Goal: Check status: Check status

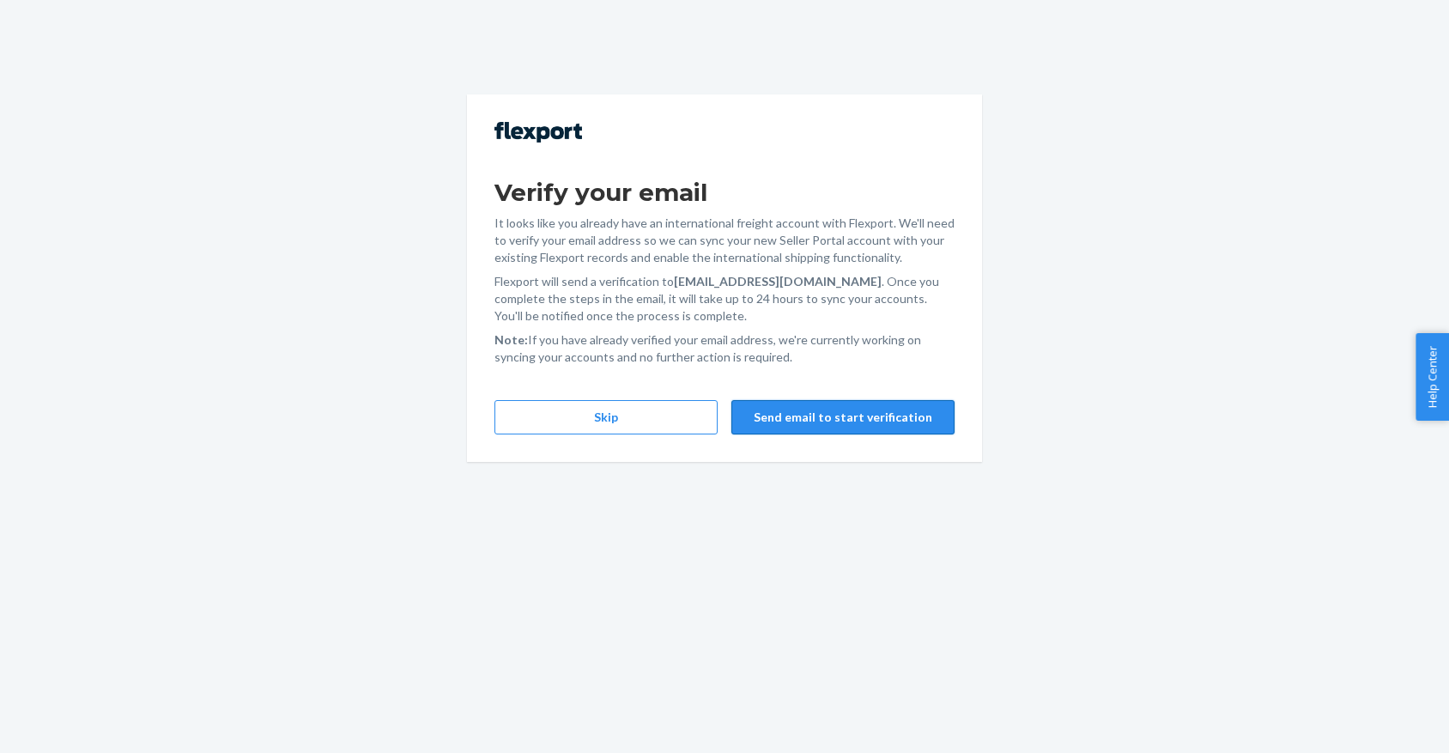
click at [911, 418] on button "Send email to start verification" at bounding box center [842, 417] width 223 height 34
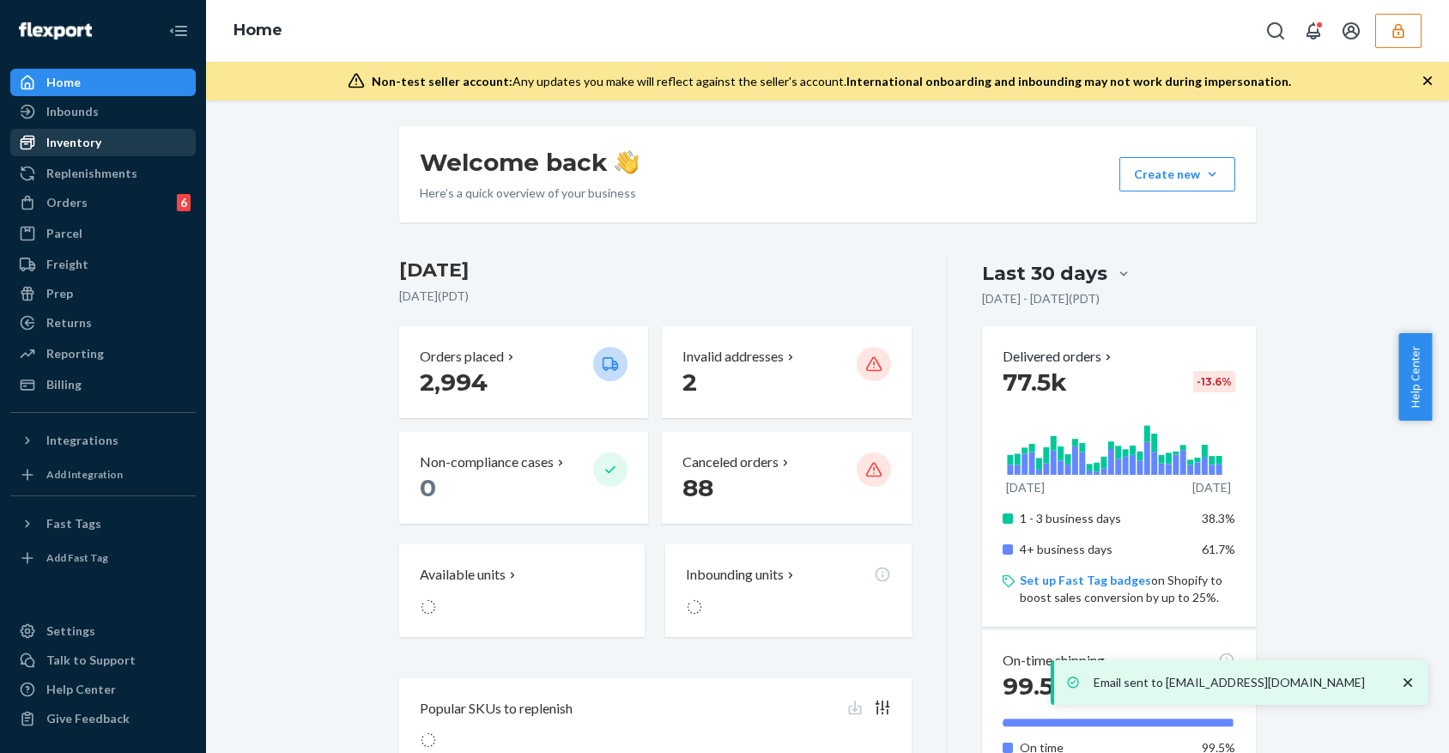
click at [62, 142] on div "Inventory" at bounding box center [73, 142] width 55 height 17
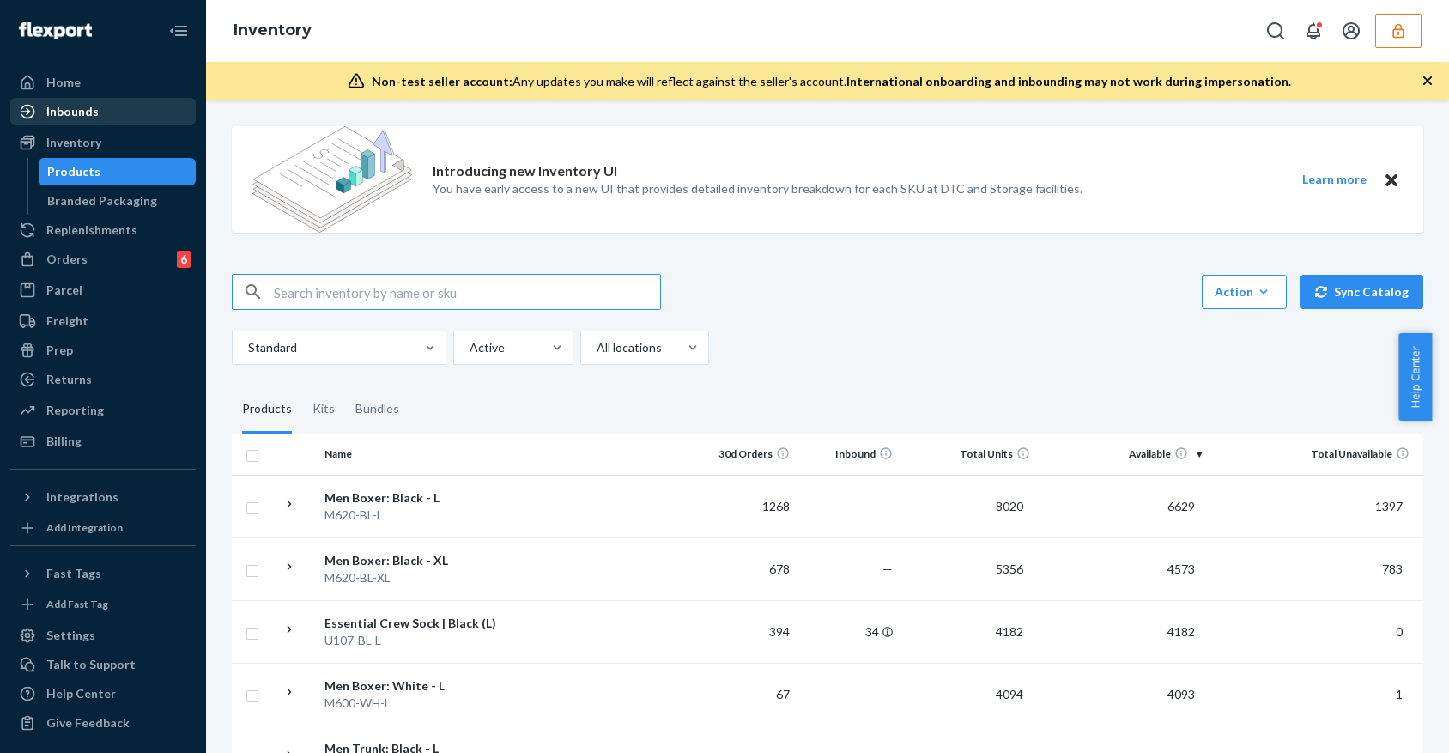
click at [90, 119] on div "Inbounds" at bounding box center [72, 111] width 52 height 17
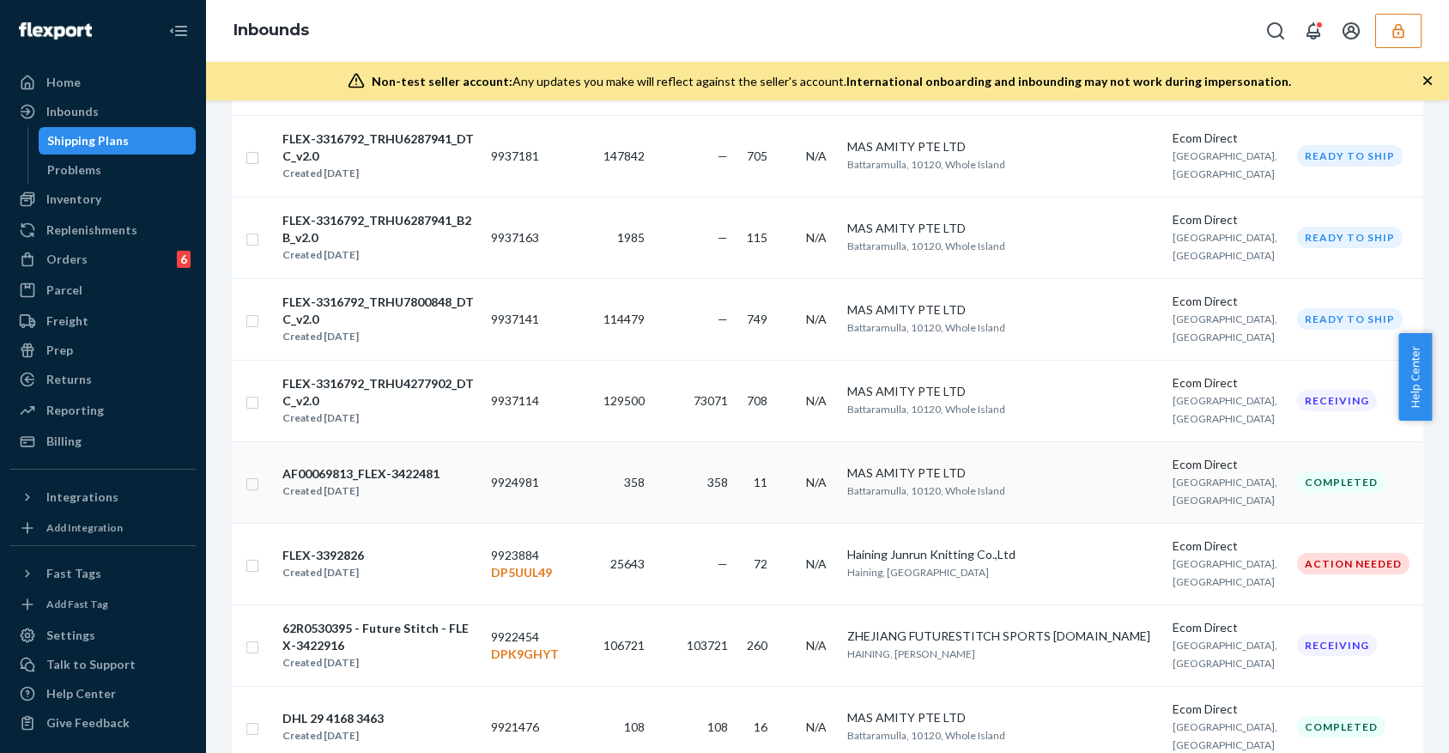
scroll to position [343, 0]
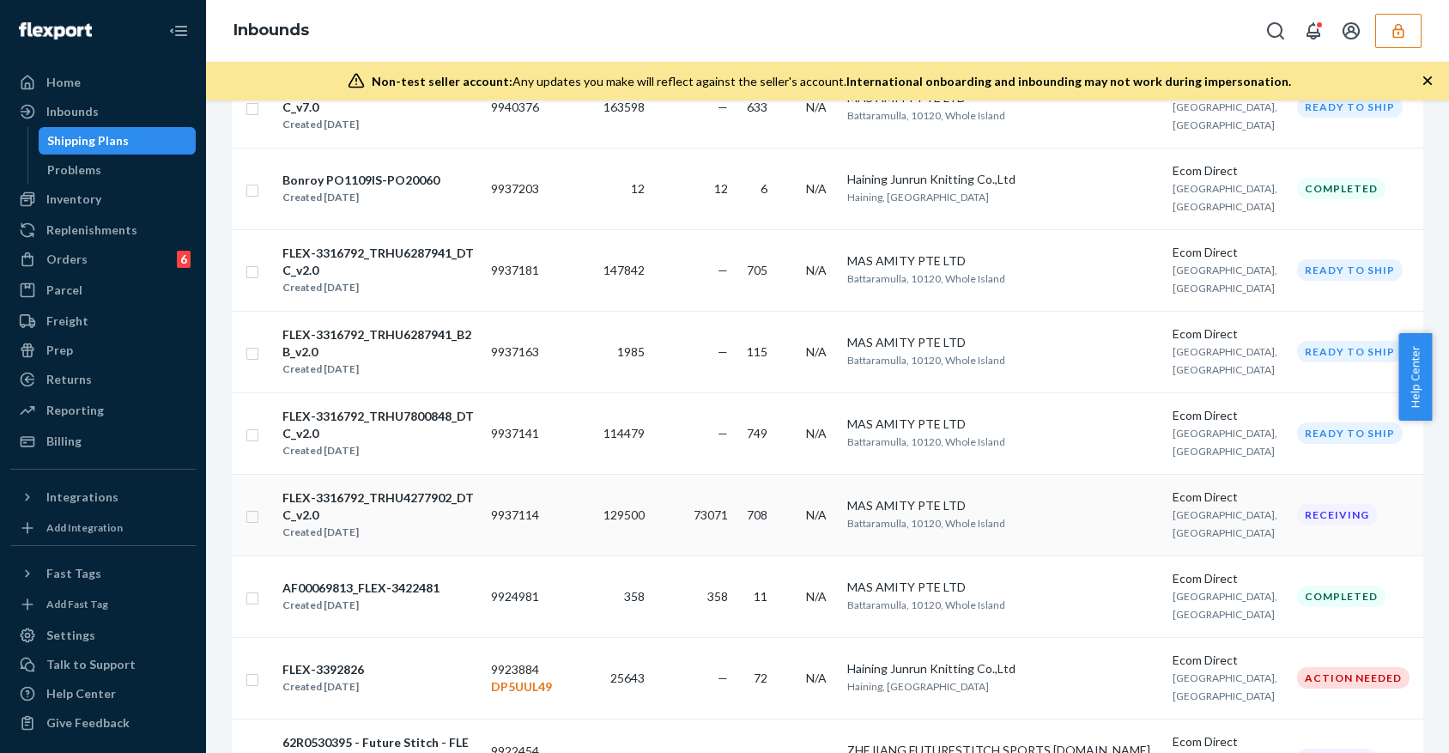
click at [598, 514] on td "129500" at bounding box center [609, 515] width 86 height 82
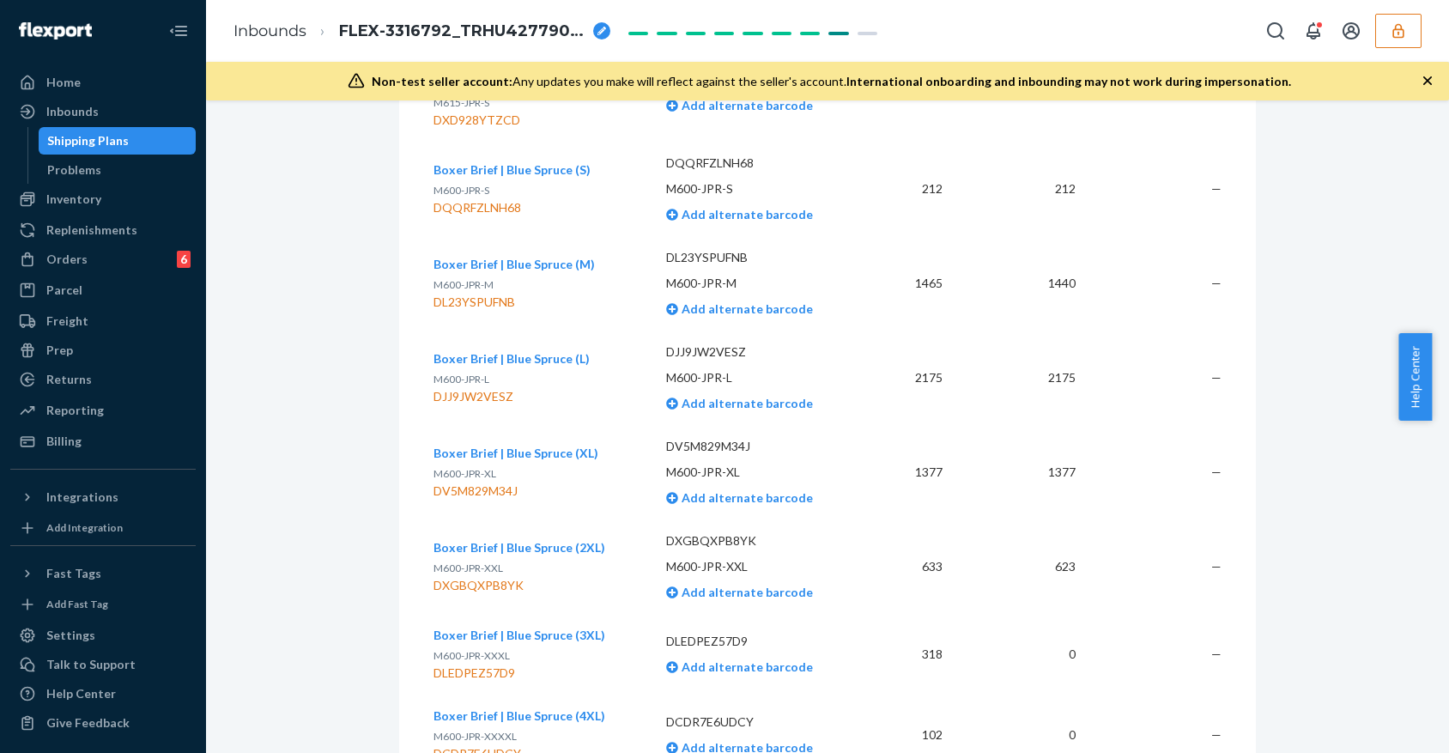
scroll to position [20043, 0]
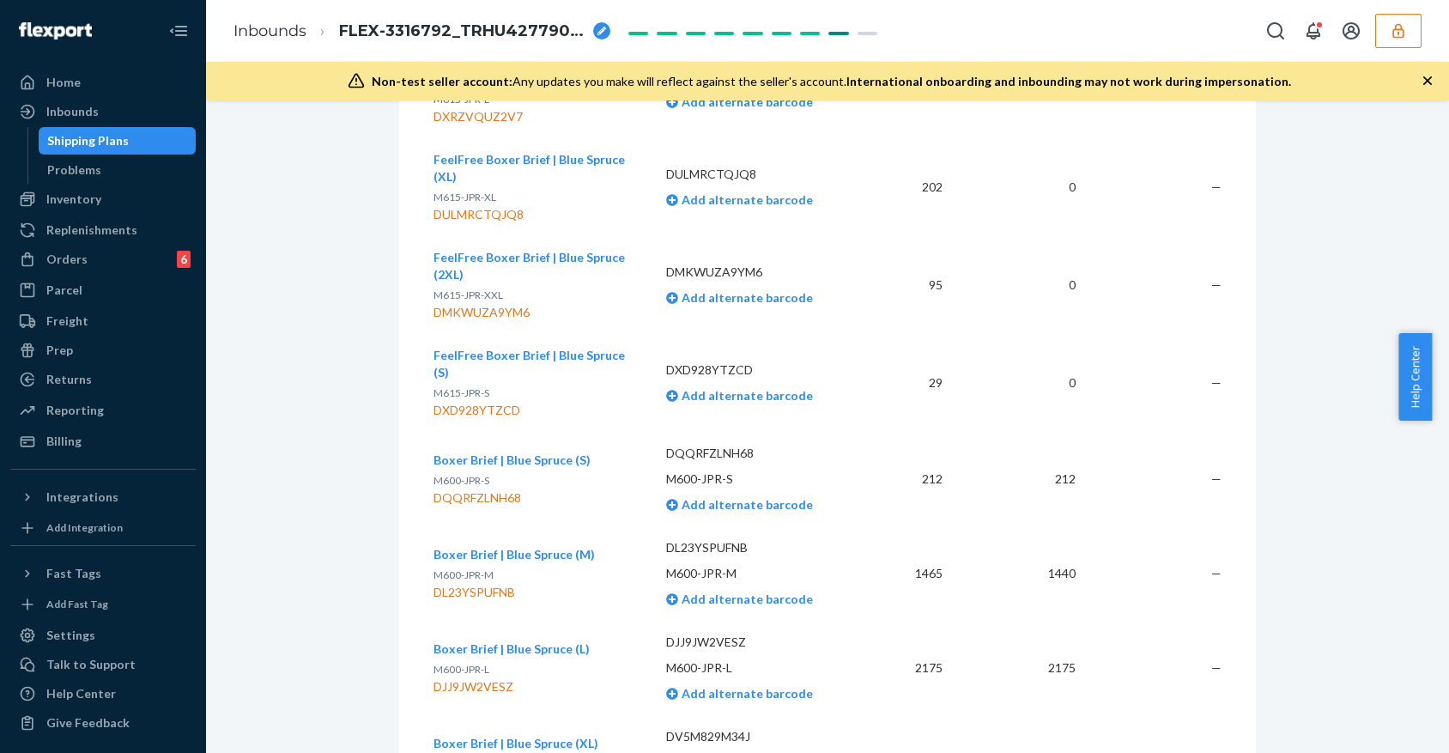
click at [124, 132] on div "Shipping Plans" at bounding box center [88, 140] width 82 height 17
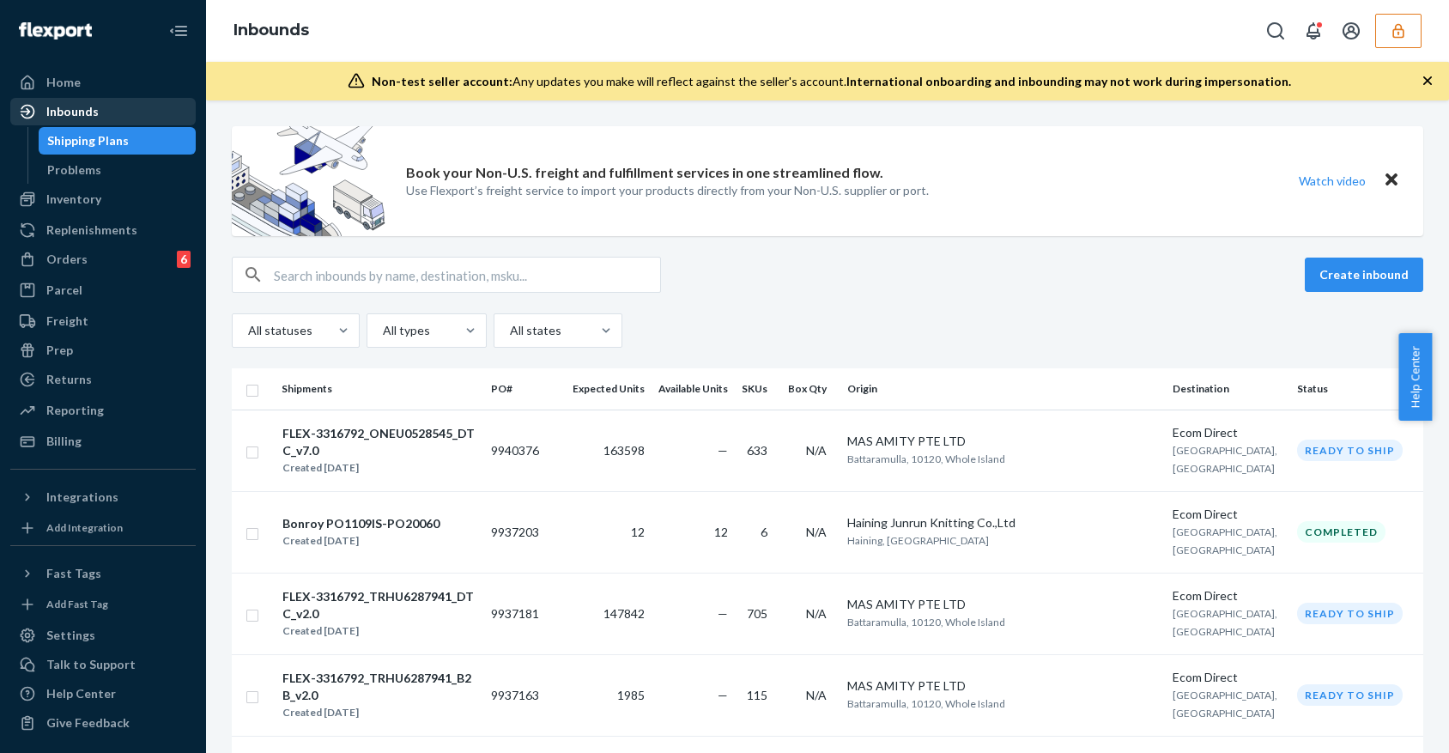
click at [95, 115] on div "Inbounds" at bounding box center [72, 111] width 52 height 17
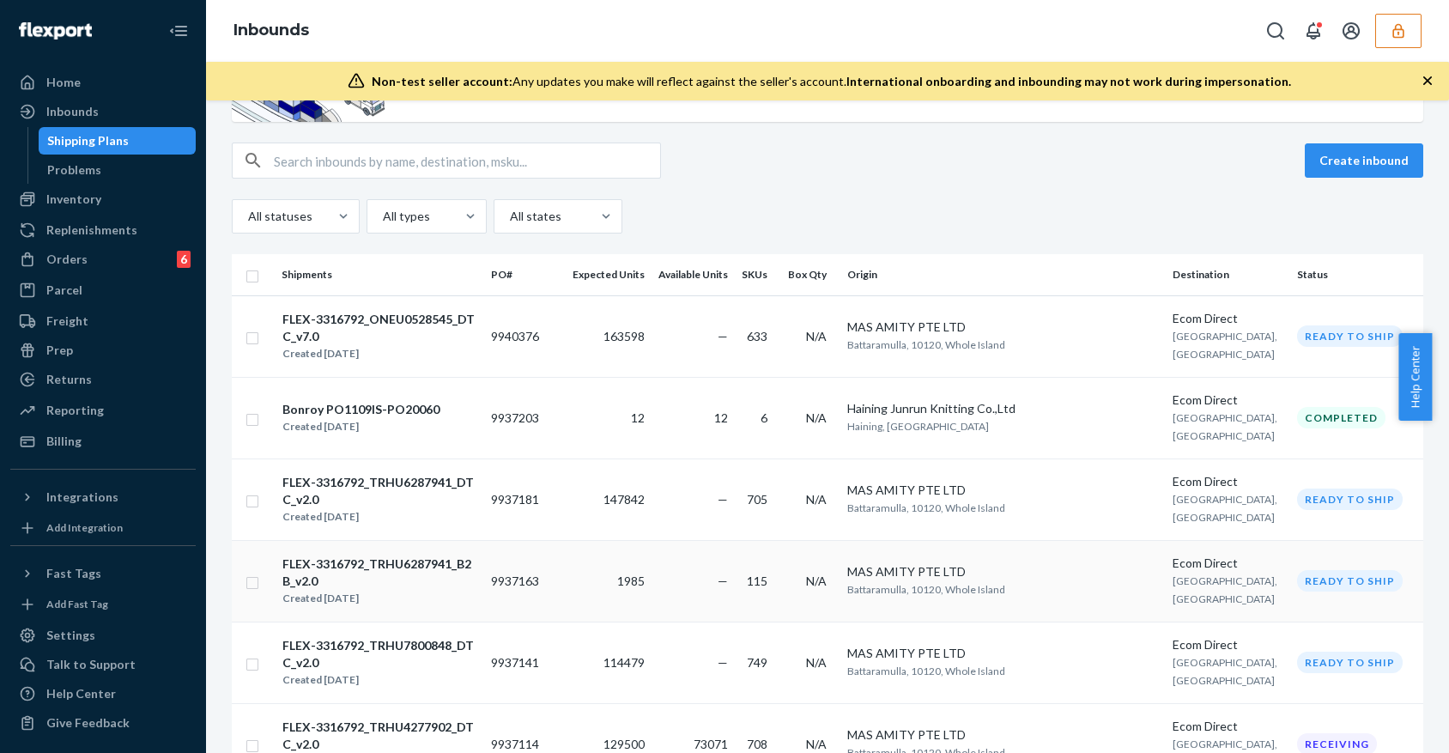
scroll to position [228, 0]
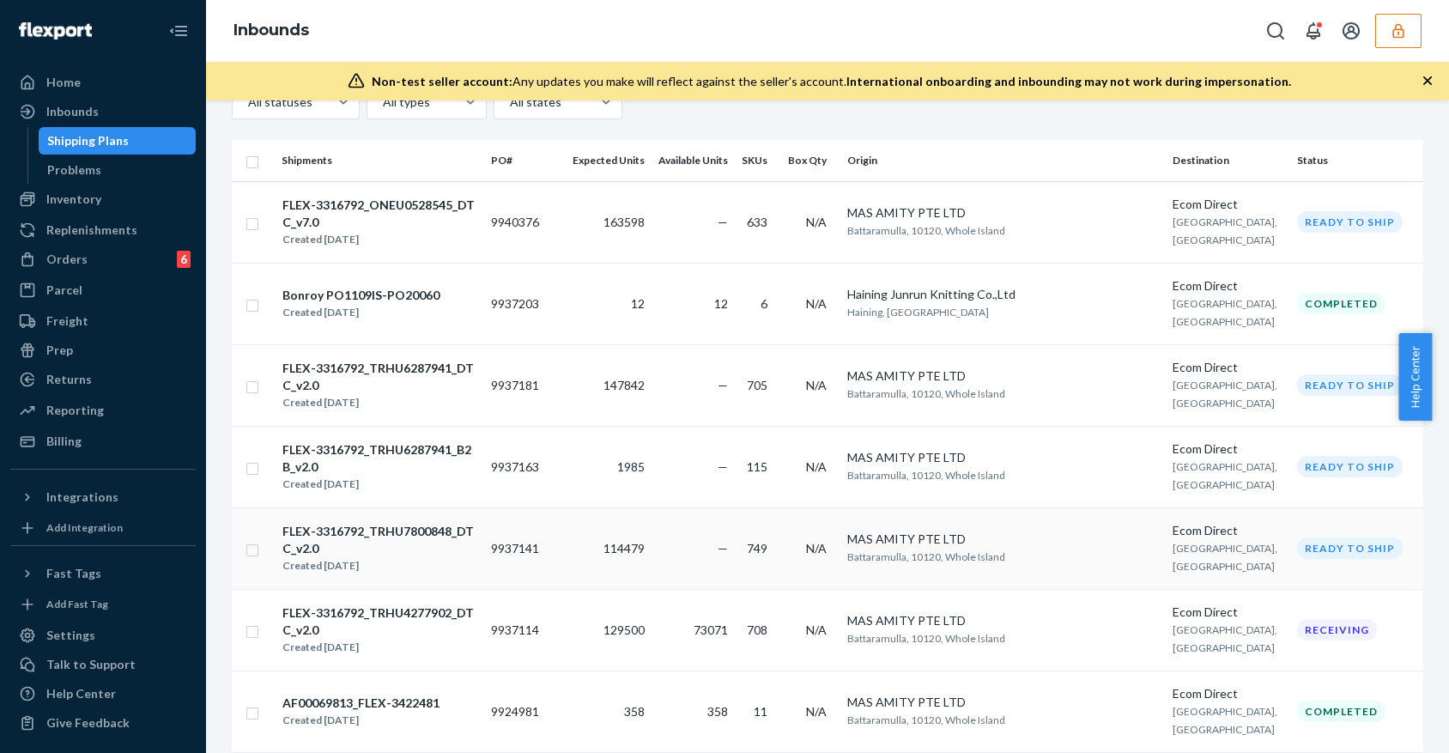
click at [476, 557] on div "Created [DATE]" at bounding box center [379, 565] width 194 height 17
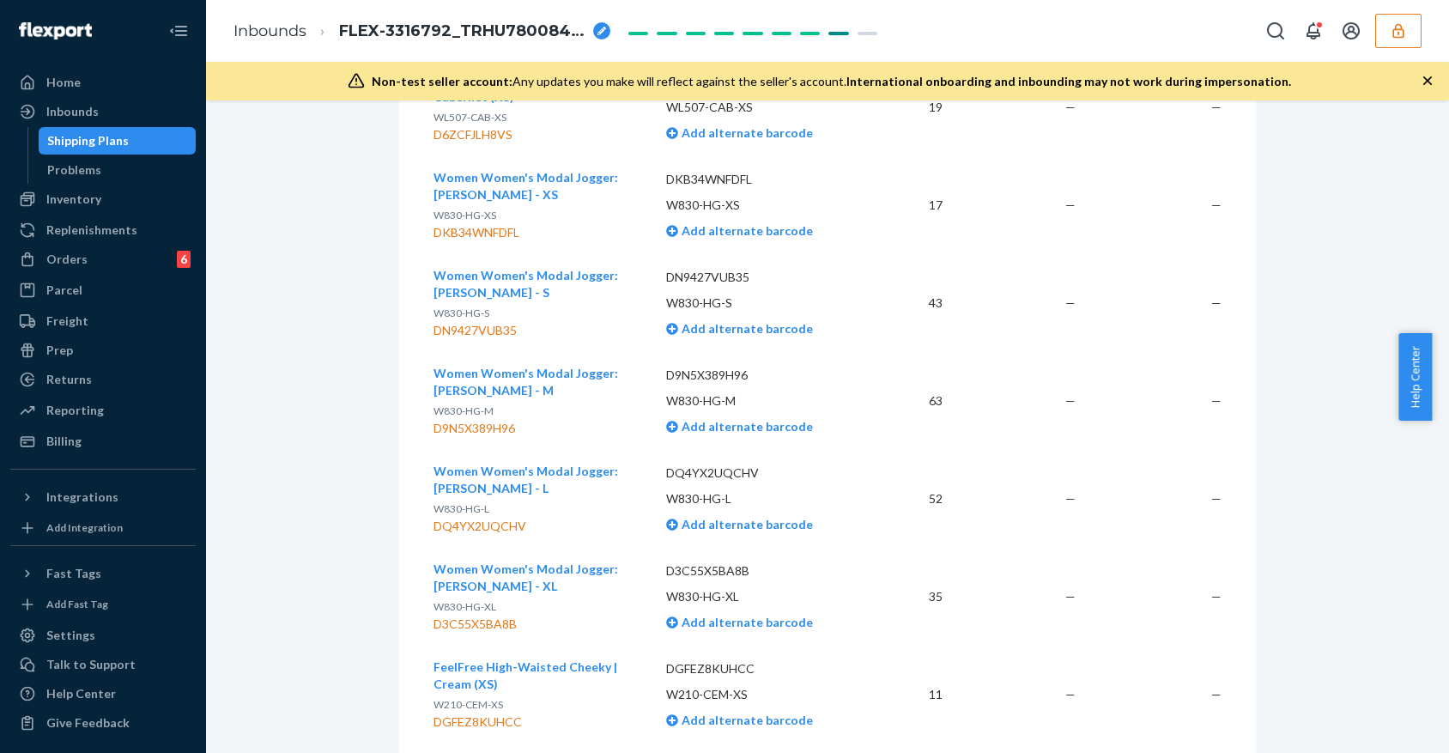
scroll to position [77791, 0]
